Goal: Transaction & Acquisition: Obtain resource

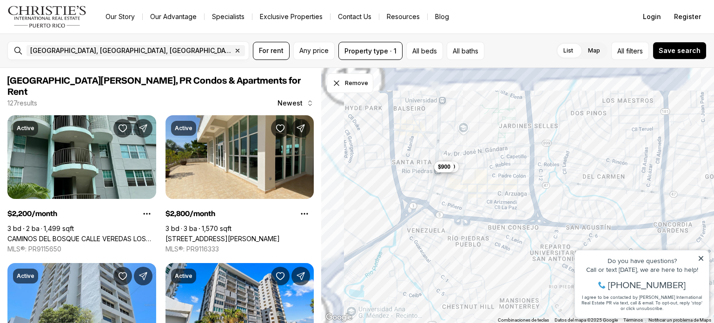
drag, startPoint x: 1067, startPoint y: 446, endPoint x: 595, endPoint y: 262, distance: 507.2
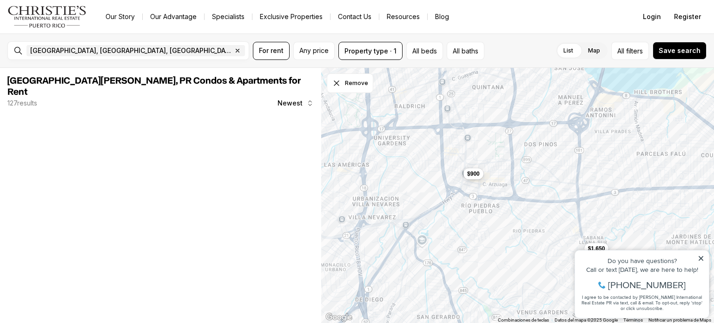
drag, startPoint x: 507, startPoint y: 232, endPoint x: 526, endPoint y: 243, distance: 21.3
click at [526, 243] on div "$1,650 $900" at bounding box center [517, 196] width 393 height 256
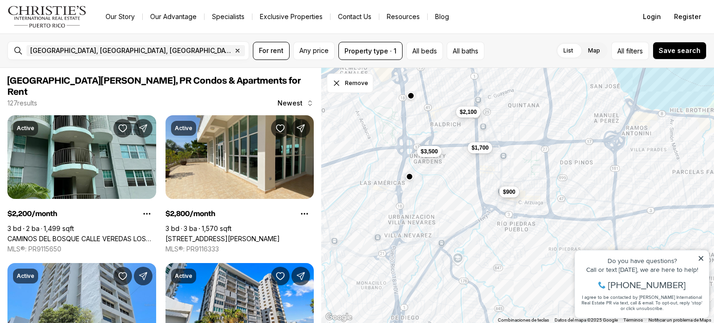
click at [534, 265] on div "$1,650 $900 $2,100 $1,700 $3,500" at bounding box center [517, 196] width 393 height 256
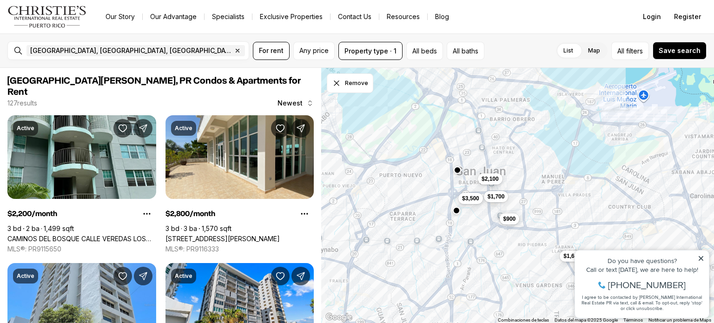
drag, startPoint x: 471, startPoint y: 205, endPoint x: 486, endPoint y: 227, distance: 26.4
click at [486, 228] on div "$1,650 $900 $2,100 $1,700 $3,500" at bounding box center [517, 196] width 393 height 256
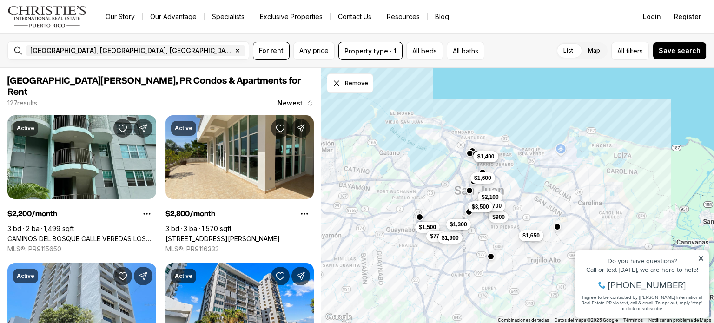
drag, startPoint x: 485, startPoint y: 225, endPoint x: 468, endPoint y: 192, distance: 37.0
click at [468, 192] on div "$1,650 $900 $2,100 $1,700 $3,500 $1,500 $1,200 $1,400 $1,600 $775 $1,900 $1,300" at bounding box center [517, 196] width 393 height 256
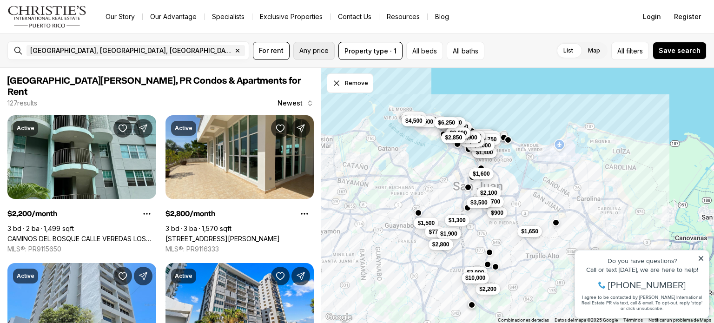
click at [320, 47] on span "Any price" at bounding box center [313, 50] width 29 height 7
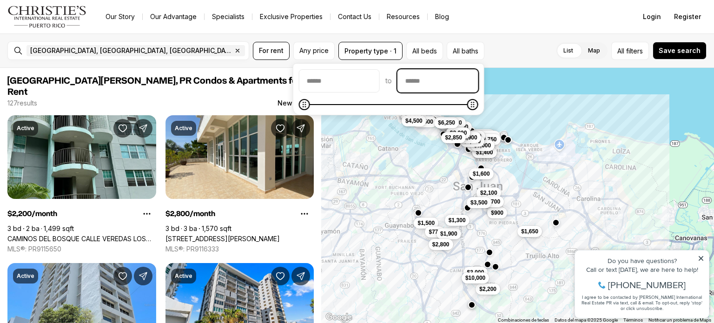
click at [452, 80] on input "priceMax" at bounding box center [438, 81] width 80 height 22
type input "****"
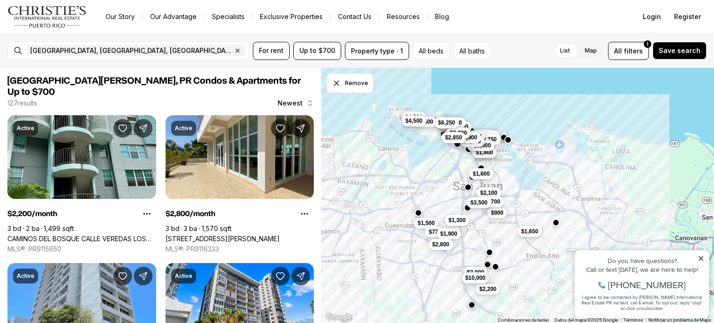
click at [520, 43] on div "List Map List Map All filters 1 Save search" at bounding box center [600, 51] width 212 height 18
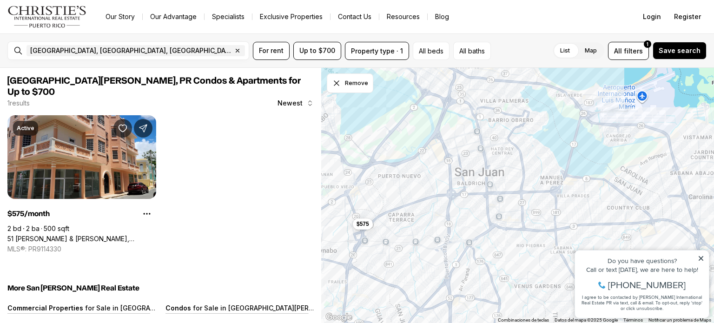
drag, startPoint x: 478, startPoint y: 210, endPoint x: 477, endPoint y: 234, distance: 24.2
click at [477, 234] on div "$575" at bounding box center [517, 196] width 393 height 256
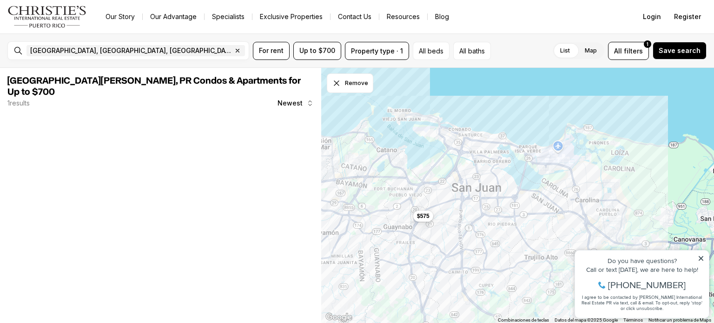
drag, startPoint x: 477, startPoint y: 234, endPoint x: 474, endPoint y: 208, distance: 26.2
click at [474, 208] on div "$575" at bounding box center [517, 196] width 393 height 256
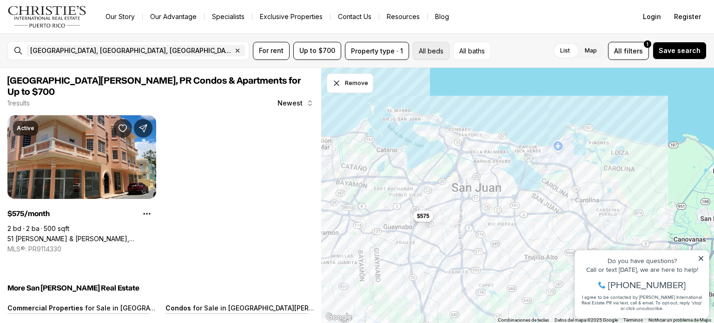
click at [413, 59] on button "All beds" at bounding box center [431, 51] width 37 height 18
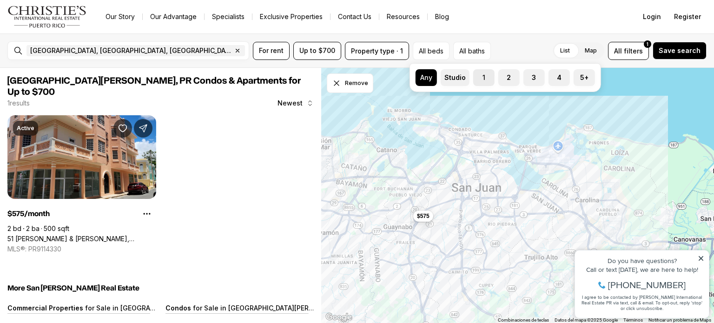
click at [478, 81] on label "1" at bounding box center [483, 77] width 21 height 17
click at [478, 79] on button "1" at bounding box center [477, 73] width 9 height 9
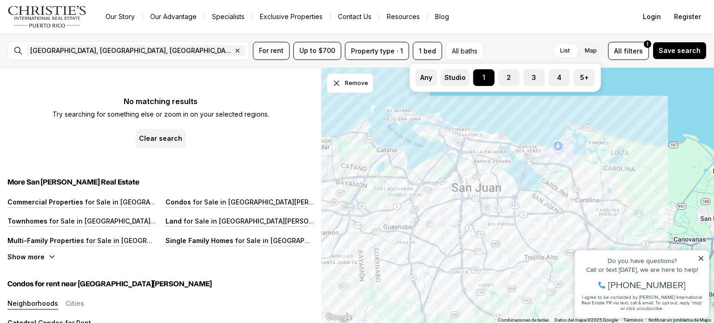
click at [507, 40] on div "[GEOGRAPHIC_DATA], [GEOGRAPHIC_DATA], [GEOGRAPHIC_DATA] Remove [GEOGRAPHIC_DATA…" at bounding box center [357, 50] width 714 height 34
